Goal: Task Accomplishment & Management: Use online tool/utility

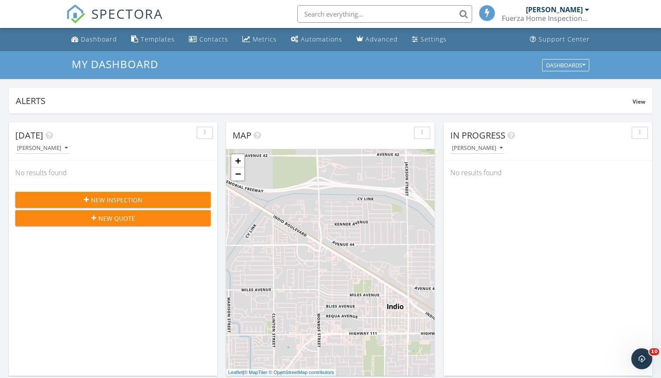
scroll to position [796, 662]
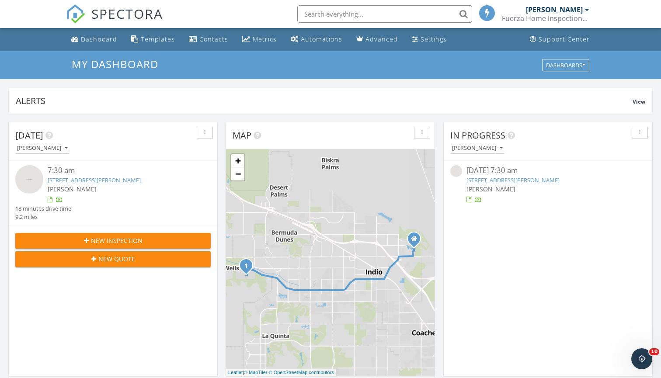
click at [64, 181] on link "[STREET_ADDRESS][PERSON_NAME]" at bounding box center [94, 180] width 93 height 8
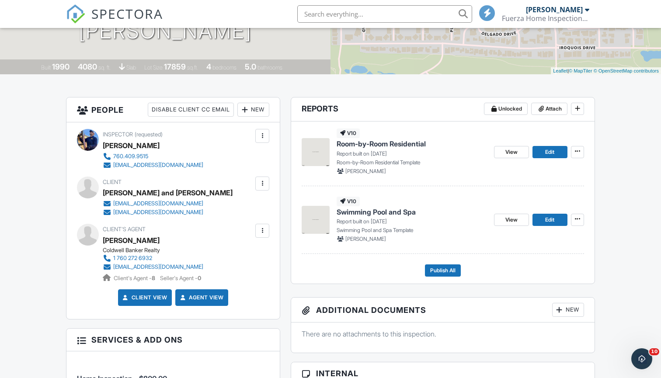
click at [394, 144] on span "Room-by-Room Residential" at bounding box center [381, 144] width 89 height 10
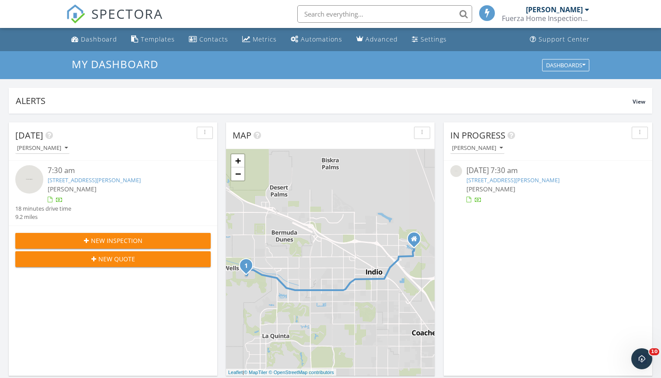
click at [498, 178] on link "77085 Sandpiper Dr, Indian Wells, CA 92210" at bounding box center [513, 180] width 93 height 8
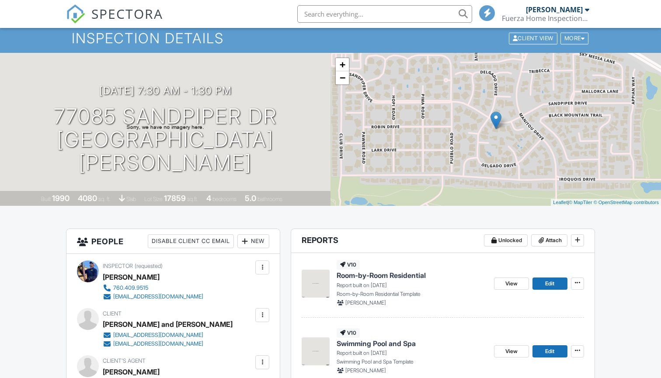
scroll to position [131, 0]
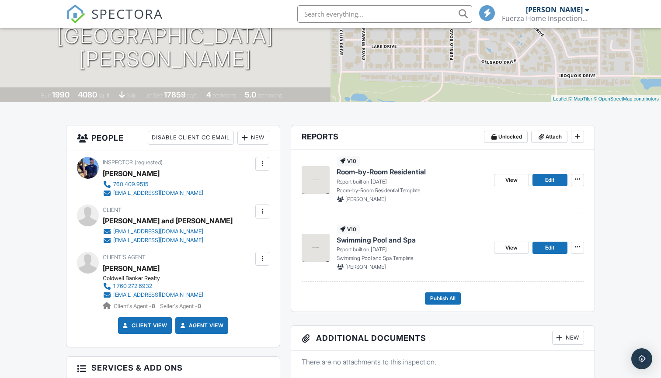
click at [413, 171] on span "Room-by-Room Residential" at bounding box center [381, 172] width 89 height 10
